Goal: Find specific page/section: Find specific page/section

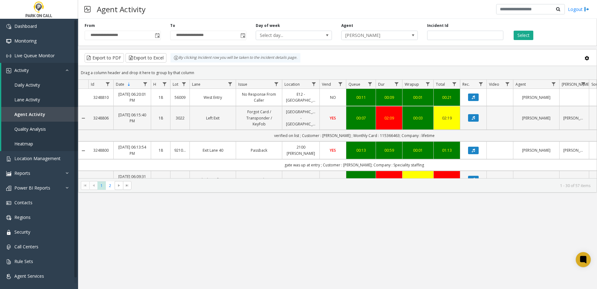
click at [422, 218] on div "**********" at bounding box center [337, 154] width 519 height 270
click at [61, 163] on link "Location Management" at bounding box center [39, 158] width 78 height 15
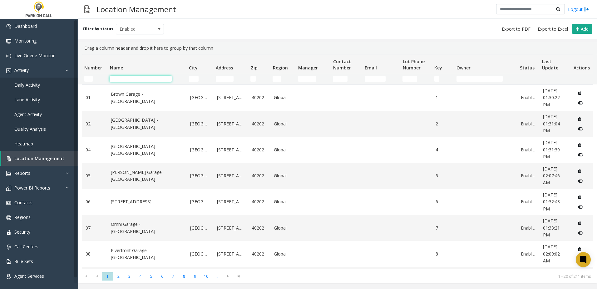
click at [127, 79] on input "Name Filter" at bounding box center [141, 79] width 62 height 6
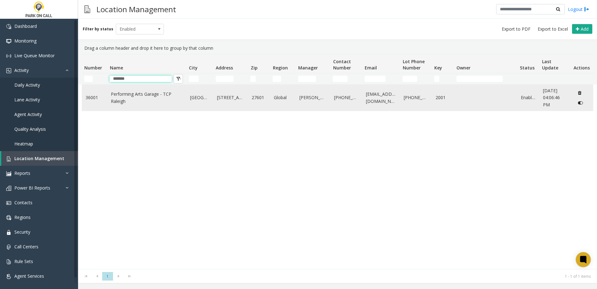
type input "*******"
click at [134, 103] on link "Performing Arts Garage - TCP Raleigh" at bounding box center [147, 98] width 72 height 14
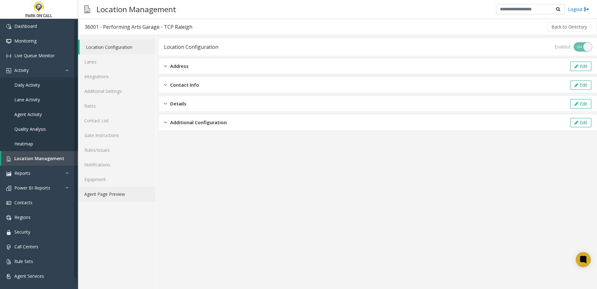
click at [114, 196] on link "Agent Page Preview" at bounding box center [117, 193] width 78 height 15
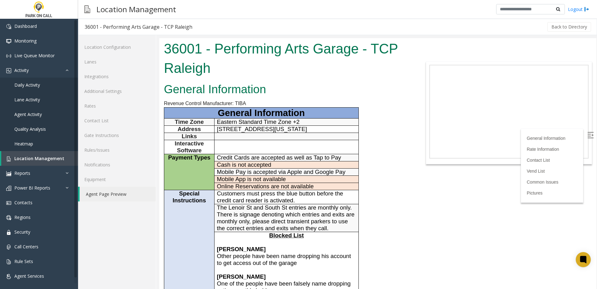
scroll to position [156, 0]
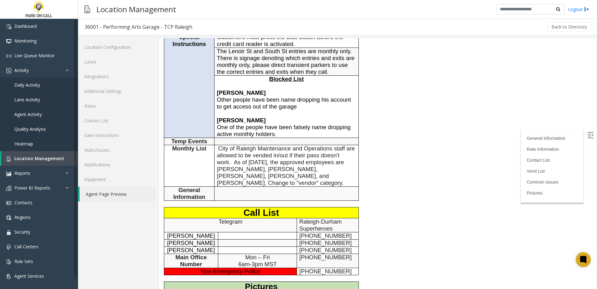
click at [379, 209] on div "General Information Revenue Control Manufacturer: TIBA General Information Time…" at bounding box center [286, 143] width 255 height 438
click at [392, 214] on div "General Information Revenue Control Manufacturer: TIBA General Information Time…" at bounding box center [286, 143] width 255 height 438
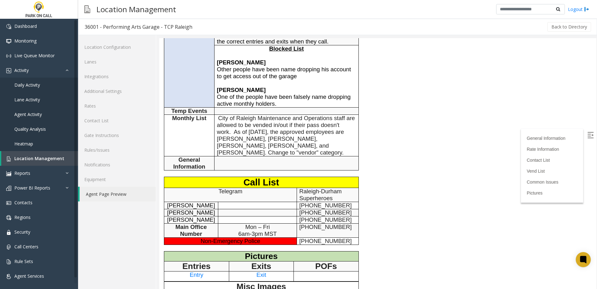
scroll to position [187, 0]
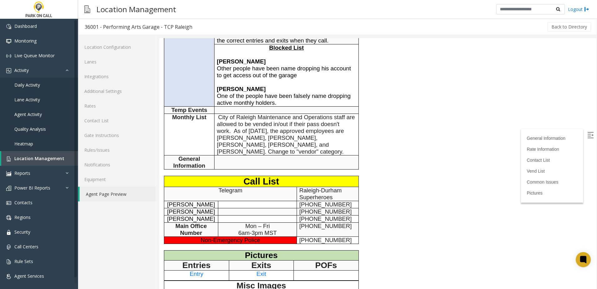
click at [360, 200] on div "General Information Revenue Control Manufacturer: TIBA General Information Time…" at bounding box center [286, 112] width 255 height 438
click at [376, 199] on div "General Information Revenue Control Manufacturer: TIBA General Information Time…" at bounding box center [286, 112] width 255 height 438
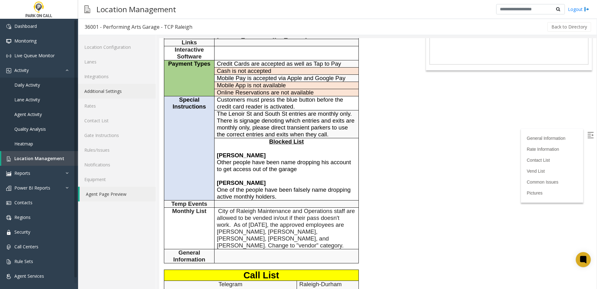
scroll to position [0, 0]
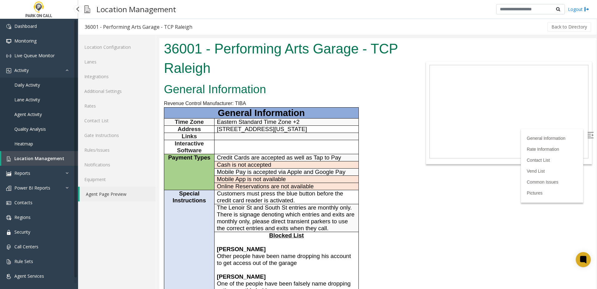
click at [42, 154] on link "Location Management" at bounding box center [39, 158] width 77 height 15
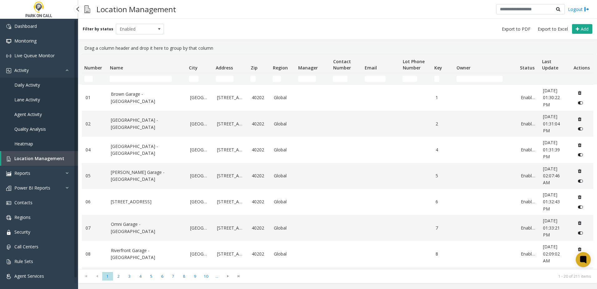
click at [37, 89] on link "Daily Activity" at bounding box center [39, 84] width 78 height 15
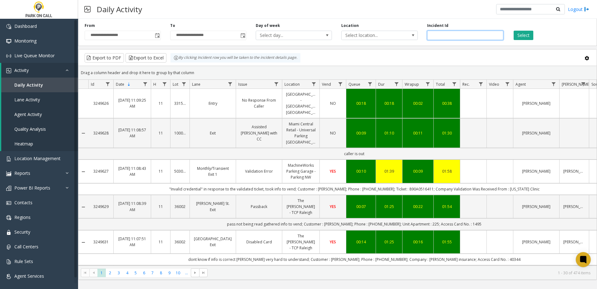
click at [454, 38] on input "number" at bounding box center [465, 35] width 76 height 9
type input "*******"
click at [514, 36] on button "Select" at bounding box center [524, 35] width 20 height 9
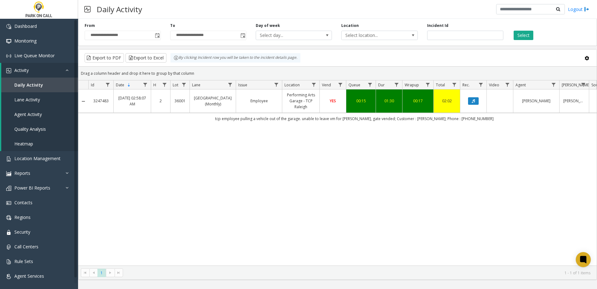
click at [324, 152] on div "3247483 [DATE] 02:58:07 AM 2 [STREET_ADDRESS] Exit (Monthly) Employee Performin…" at bounding box center [337, 177] width 518 height 176
click at [43, 157] on span "Location Management" at bounding box center [37, 158] width 46 height 6
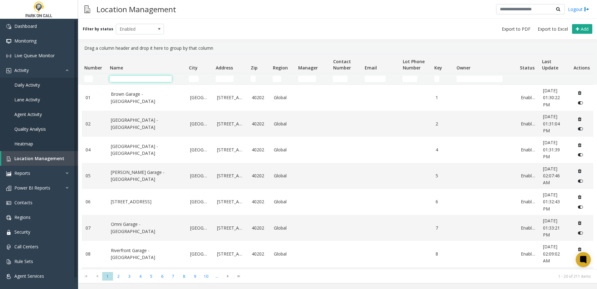
click at [136, 76] on input "Name Filter" at bounding box center [141, 79] width 62 height 6
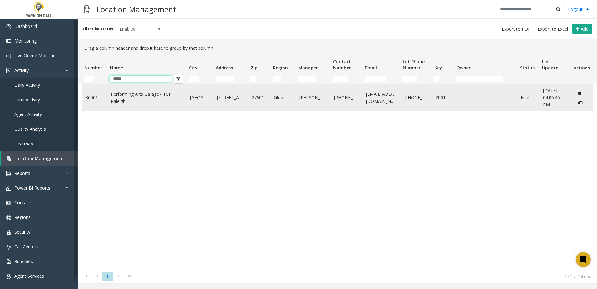
type input "*****"
click at [131, 91] on link "Performing Arts Garage - TCP Raleigh" at bounding box center [147, 98] width 72 height 14
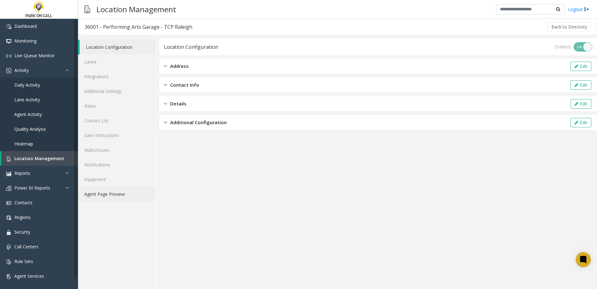
click at [119, 194] on link "Agent Page Preview" at bounding box center [117, 193] width 78 height 15
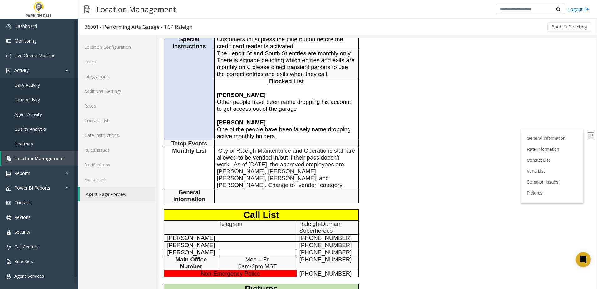
scroll to position [156, 0]
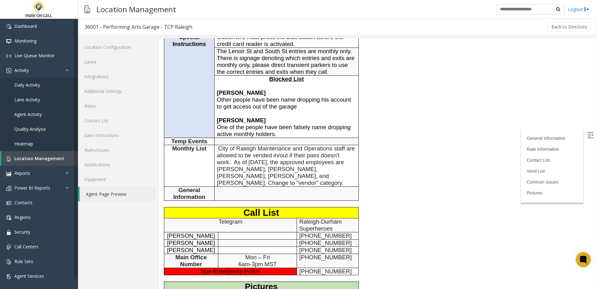
click at [399, 205] on div "General Information Revenue Control Manufacturer: TIBA General Information Time…" at bounding box center [286, 143] width 255 height 438
click at [107, 149] on link "Rules/Issues" at bounding box center [117, 149] width 78 height 15
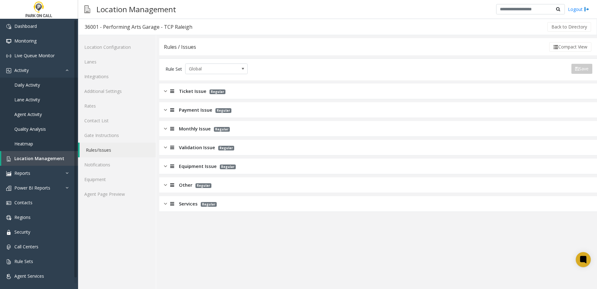
click at [186, 203] on span "Services" at bounding box center [188, 203] width 19 height 7
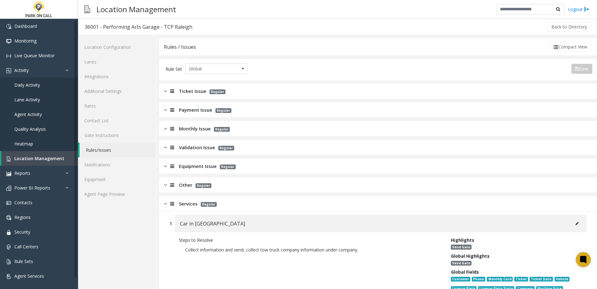
click at [186, 187] on span "Other" at bounding box center [185, 184] width 13 height 7
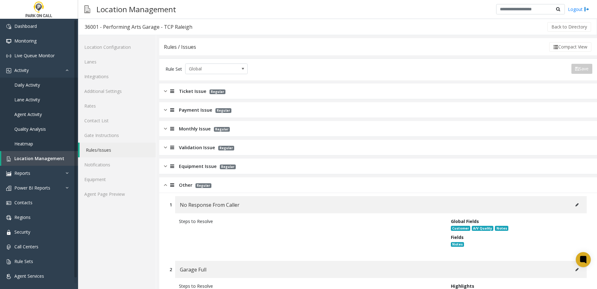
click at [186, 187] on span "Other" at bounding box center [185, 184] width 13 height 7
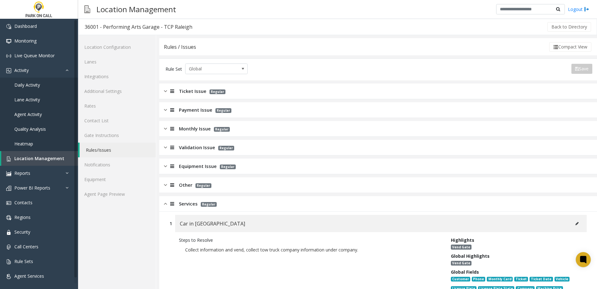
drag, startPoint x: 186, startPoint y: 205, endPoint x: 189, endPoint y: 217, distance: 12.0
click at [186, 205] on span "Services" at bounding box center [188, 203] width 19 height 7
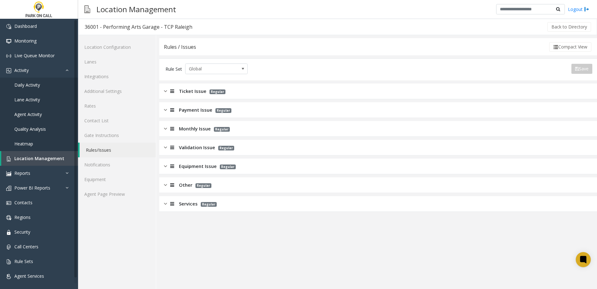
click at [185, 205] on span "Services" at bounding box center [188, 203] width 19 height 7
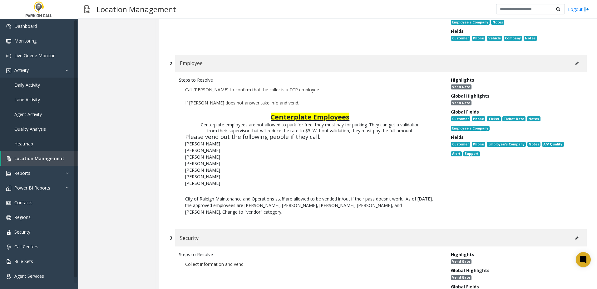
scroll to position [281, 0]
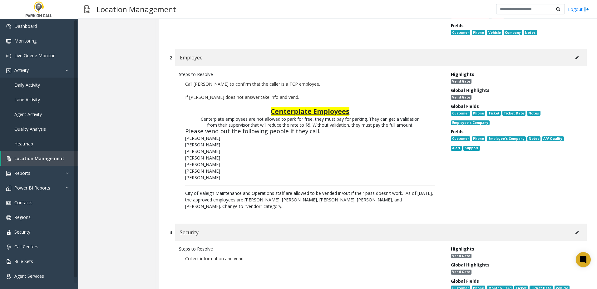
click at [350, 144] on li "[PERSON_NAME]" at bounding box center [310, 144] width 250 height 7
